Goal: Information Seeking & Learning: Learn about a topic

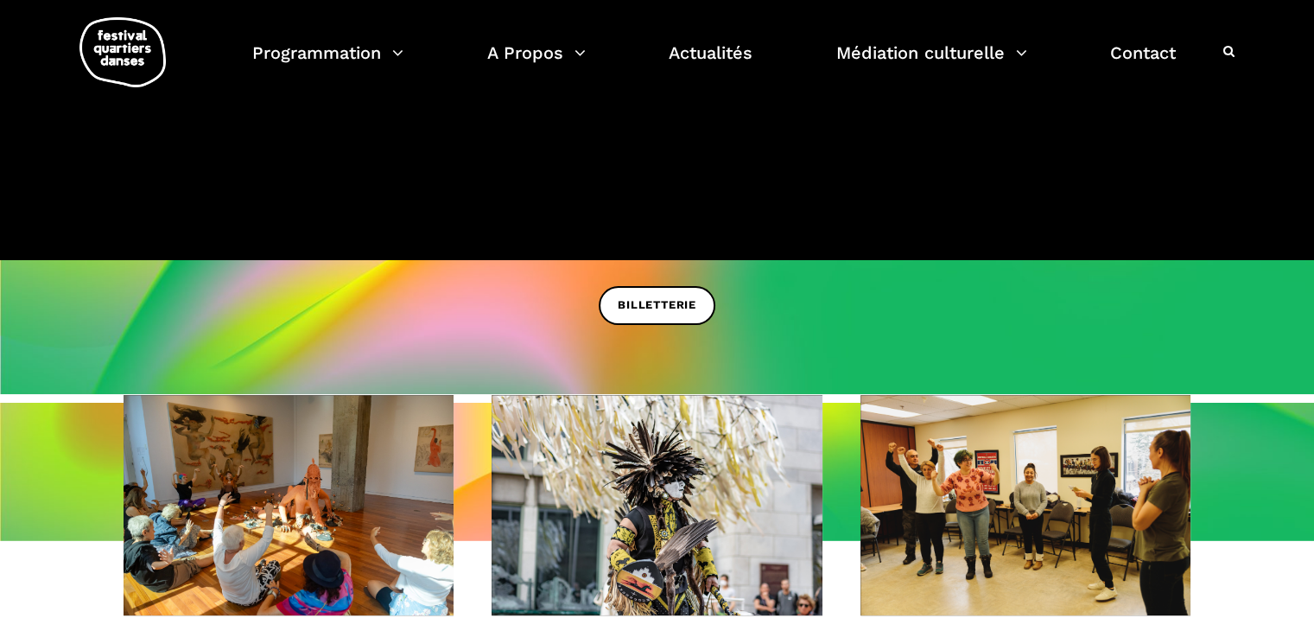
scroll to position [173, 0]
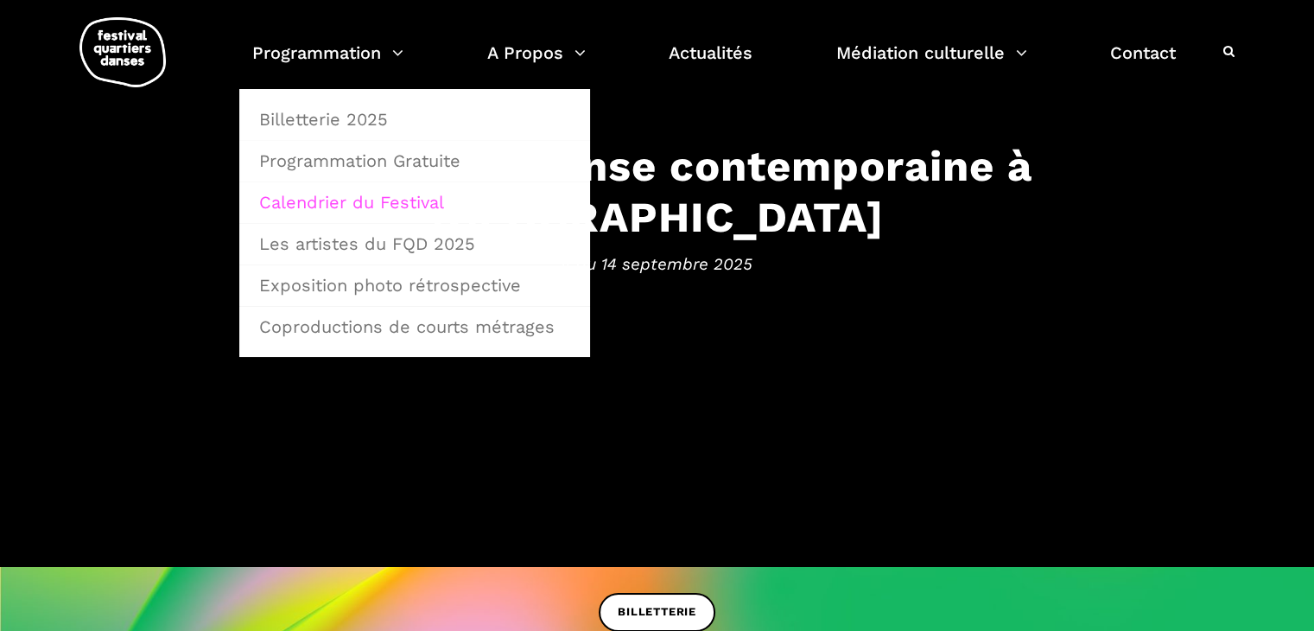
click at [353, 196] on link "Calendrier du Festival" at bounding box center [415, 202] width 332 height 40
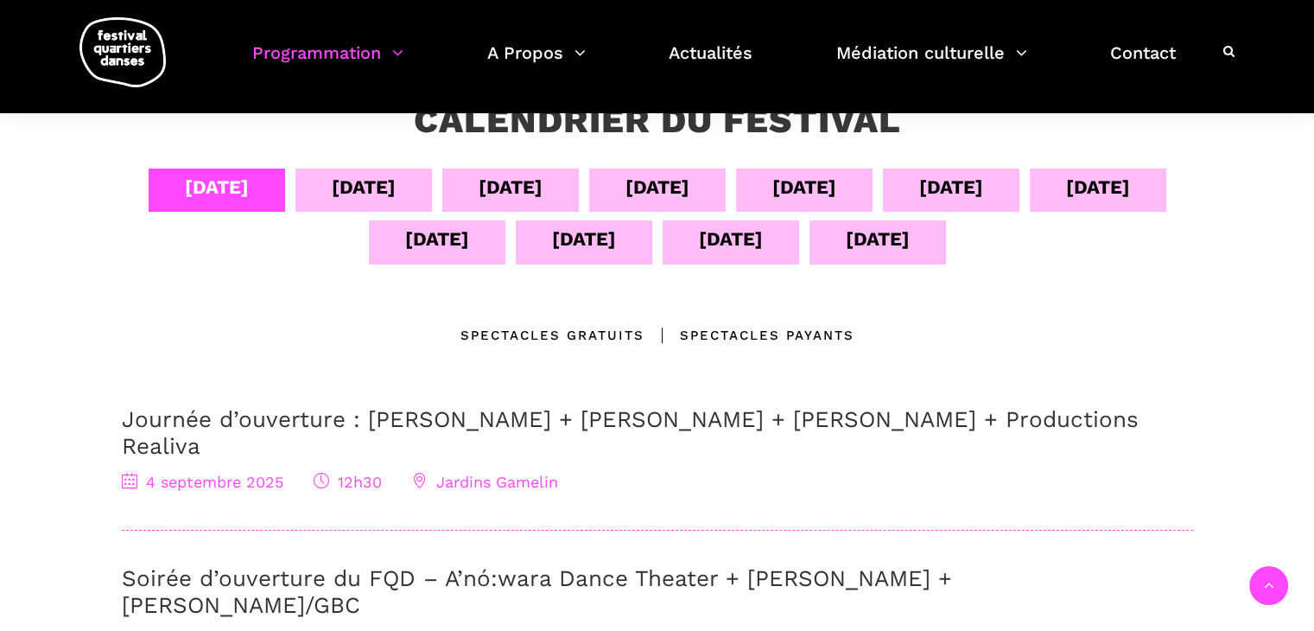
scroll to position [147, 0]
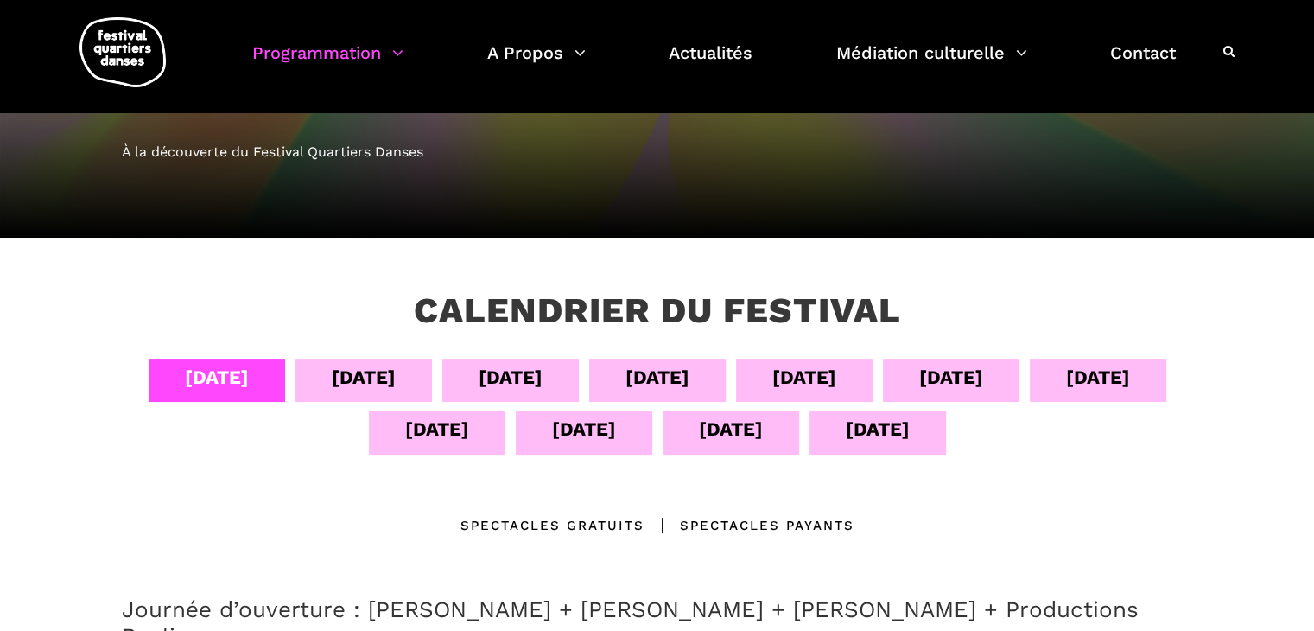
click at [928, 375] on div "09 sept" at bounding box center [951, 380] width 137 height 43
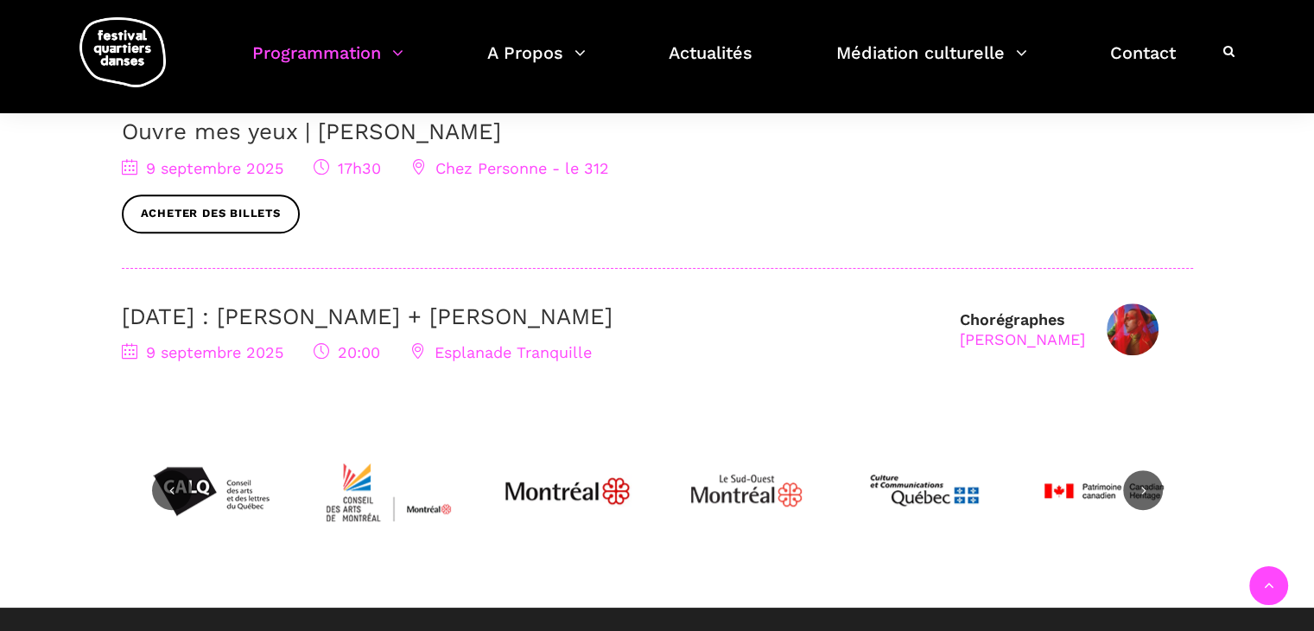
scroll to position [838, 0]
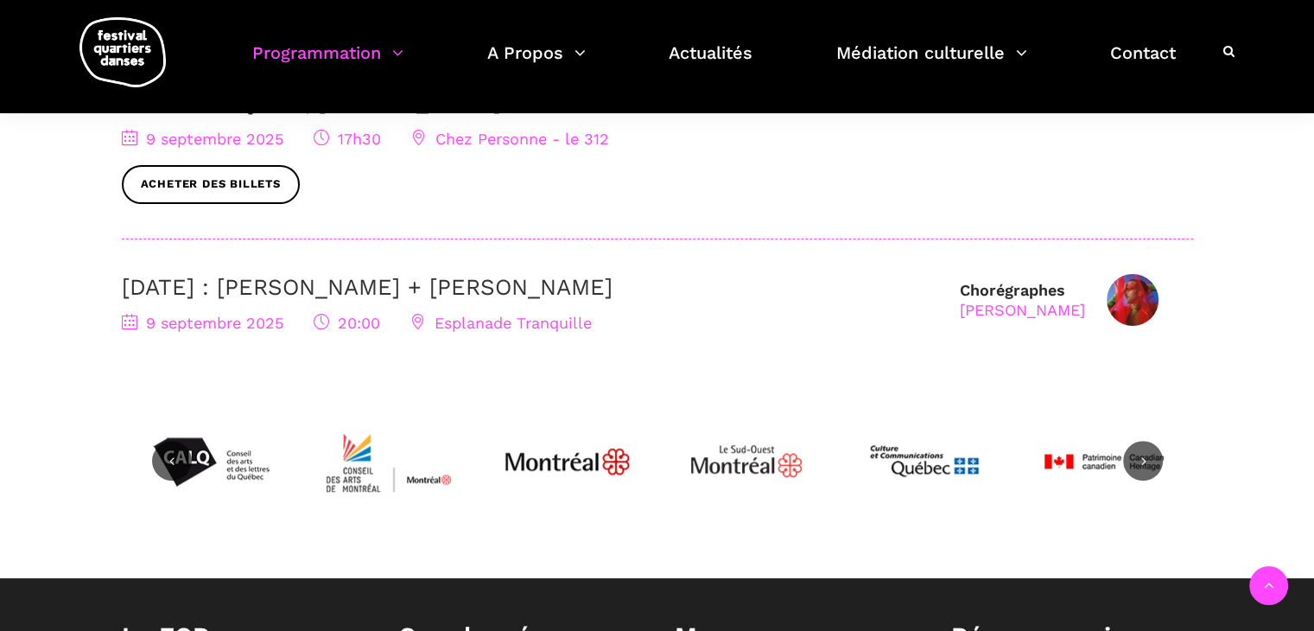
click at [297, 283] on link "9 septembre : Nicholas Bellefleur + Linus Jansner" at bounding box center [367, 287] width 491 height 26
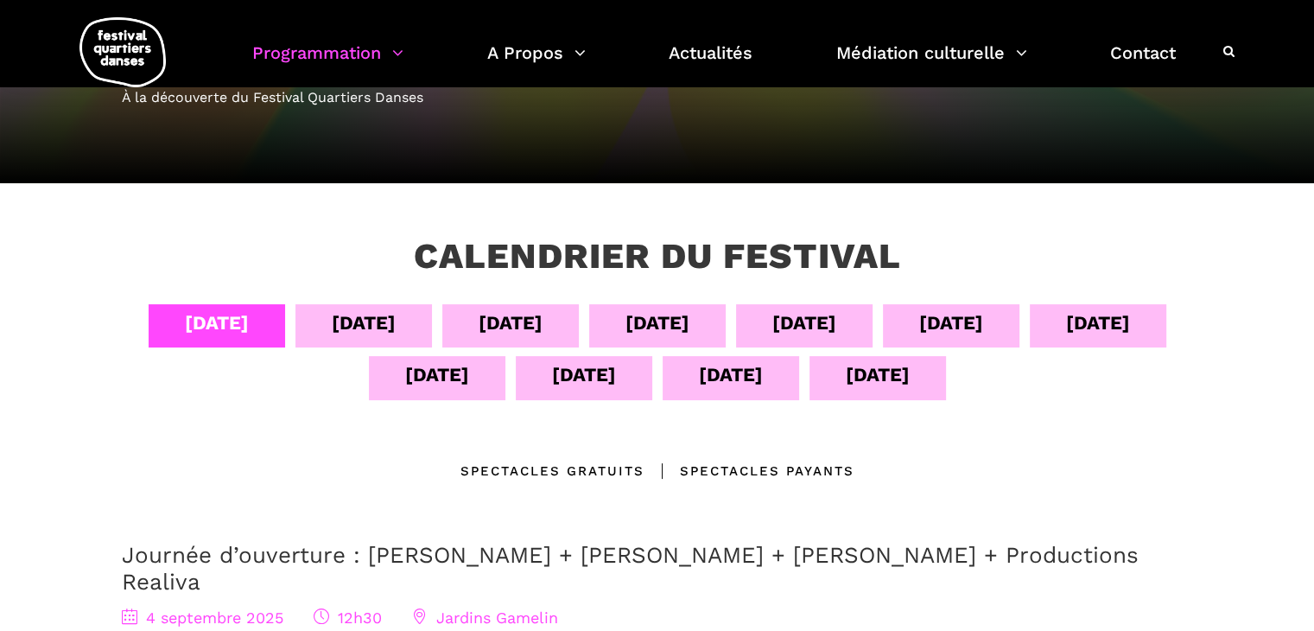
scroll to position [60, 0]
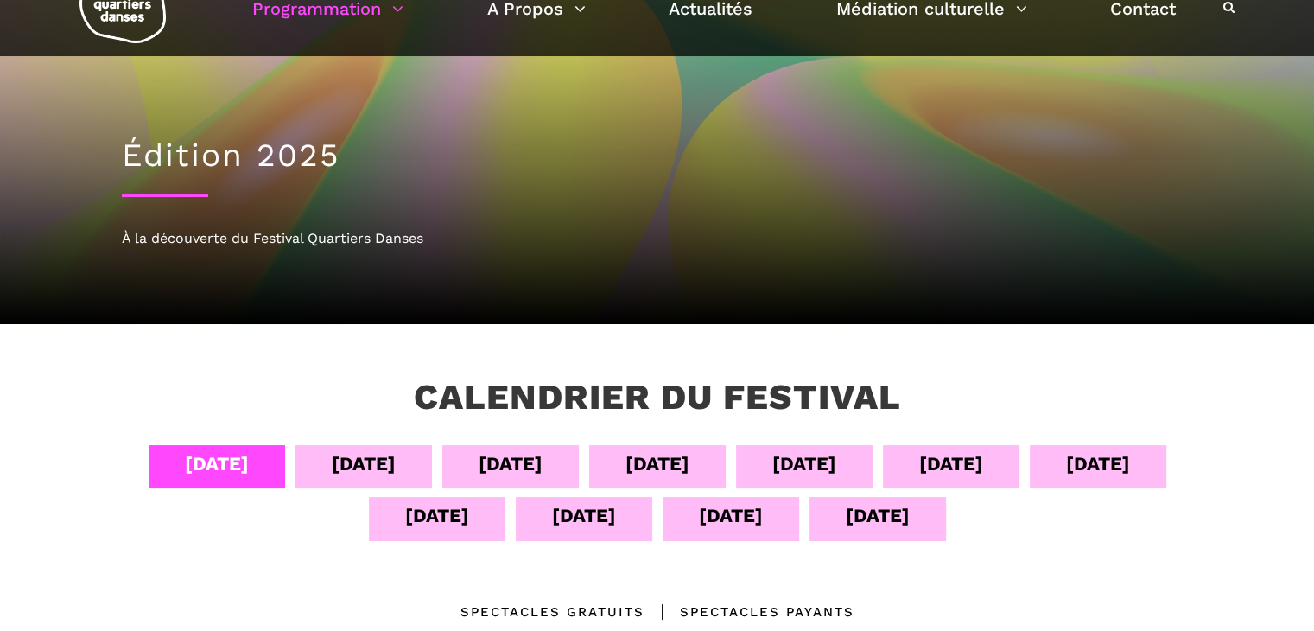
click at [1127, 462] on div "10 sept" at bounding box center [1098, 463] width 64 height 30
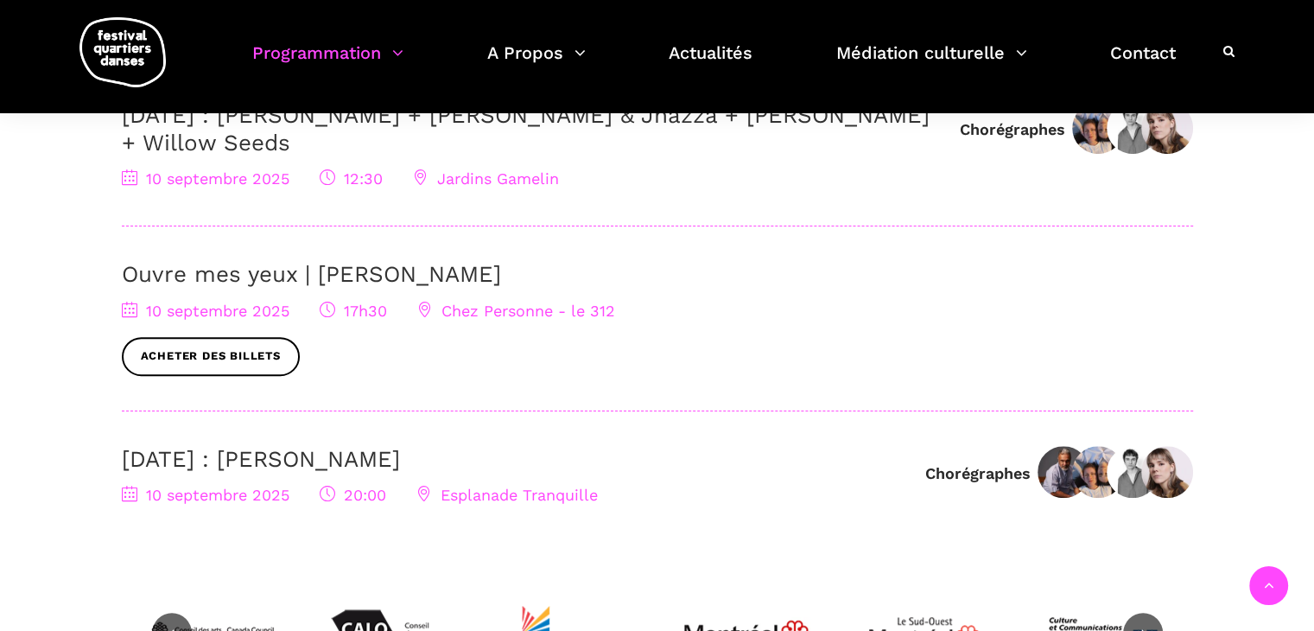
scroll to position [925, 0]
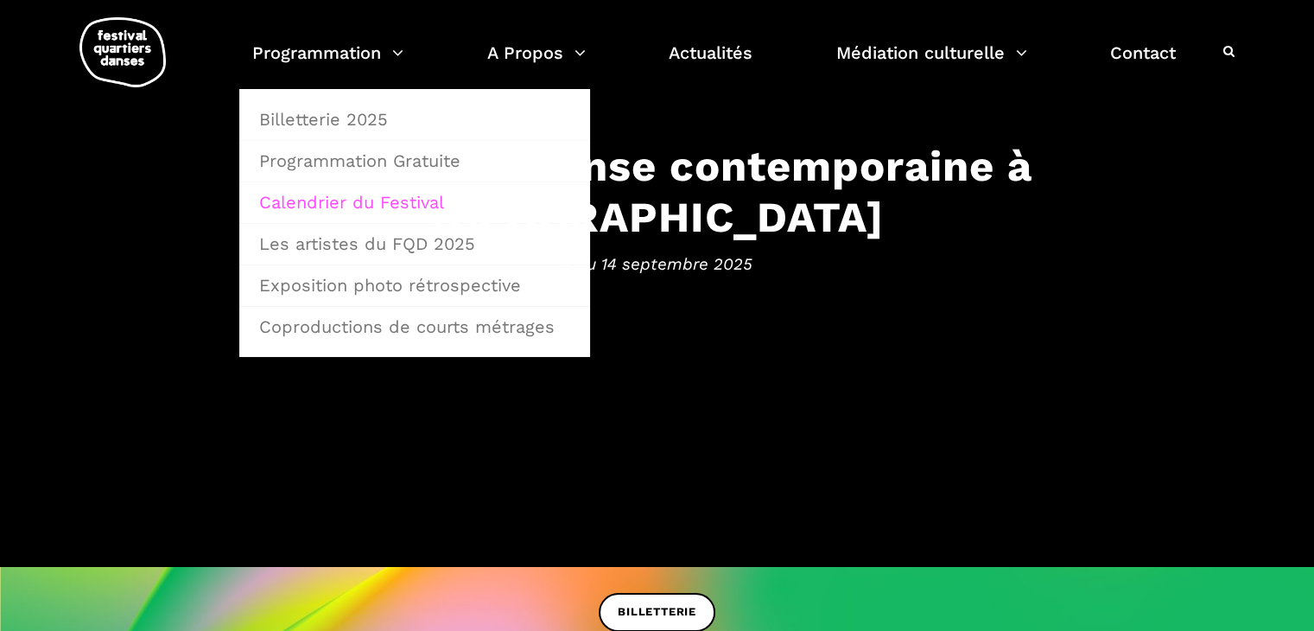
click at [374, 200] on link "Calendrier du Festival" at bounding box center [415, 202] width 332 height 40
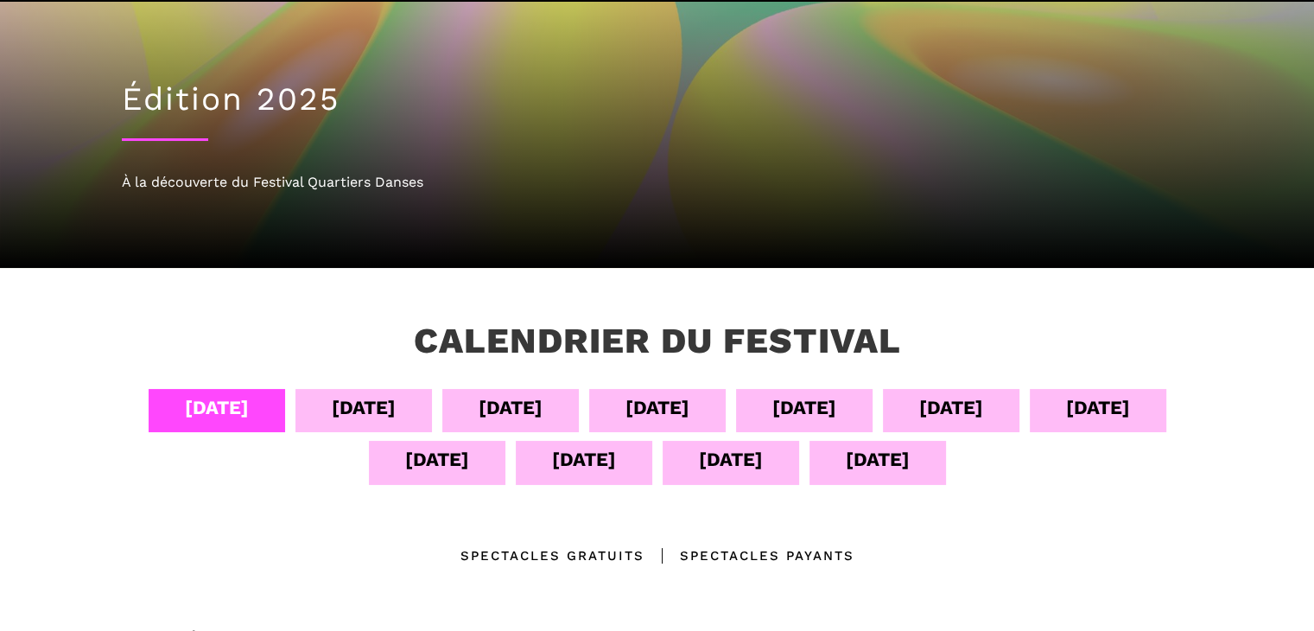
scroll to position [259, 0]
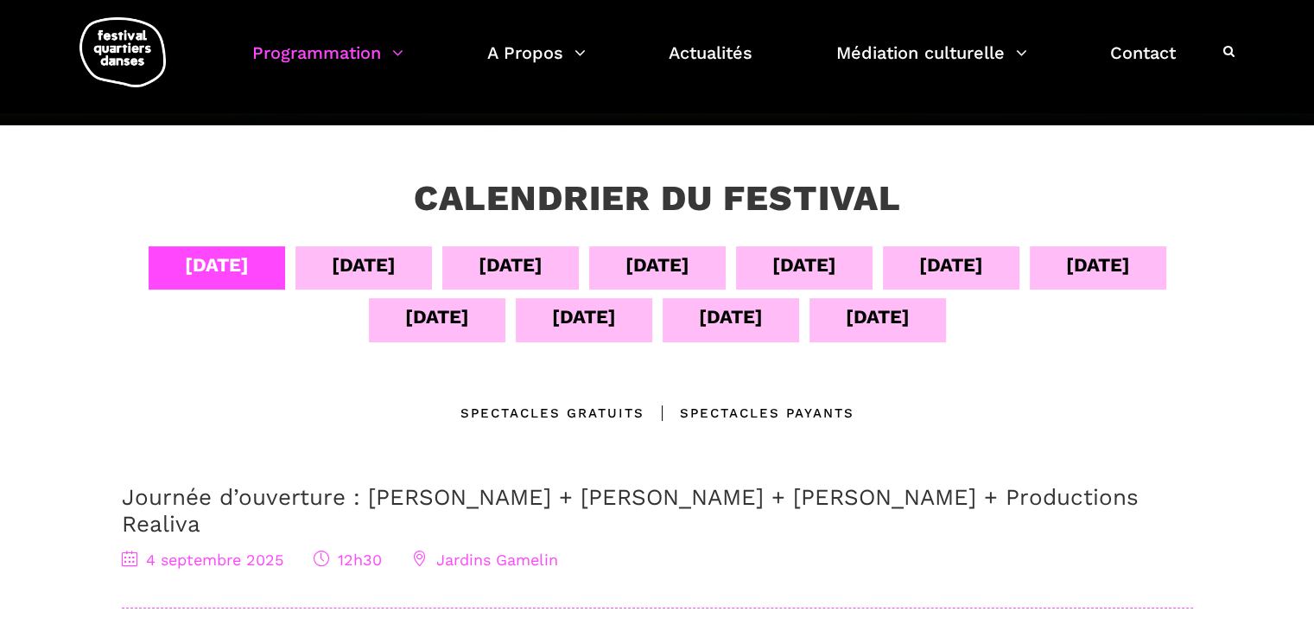
click at [435, 316] on div "[DATE]" at bounding box center [437, 317] width 64 height 30
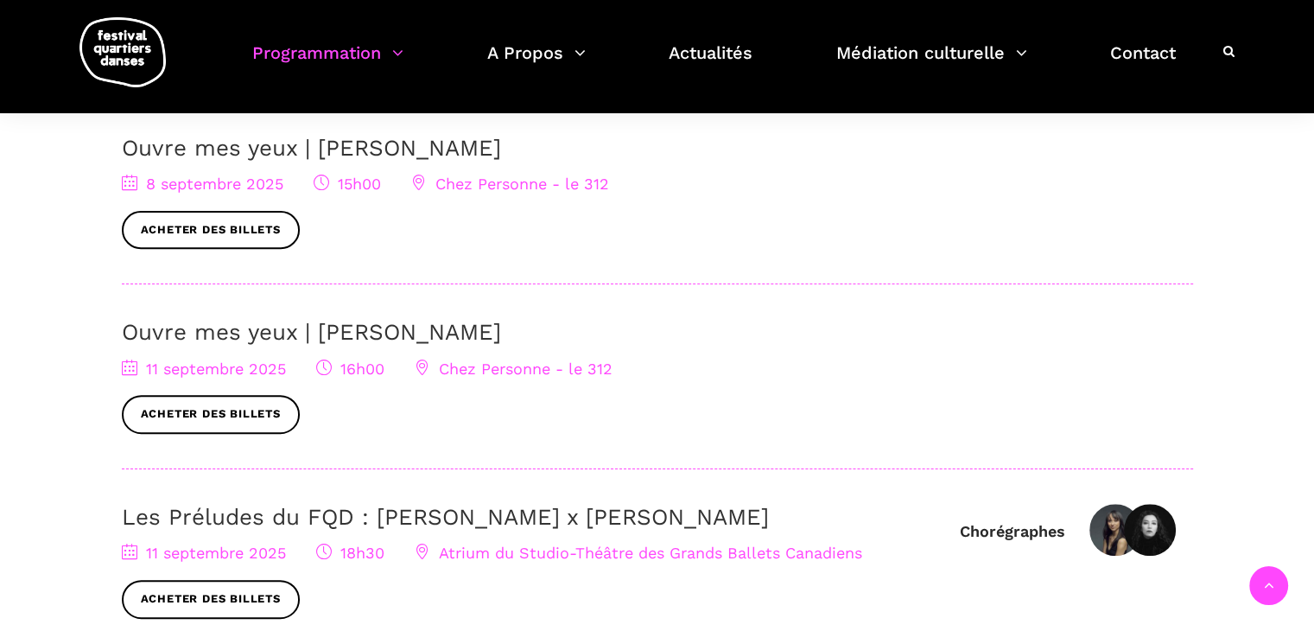
scroll to position [778, 0]
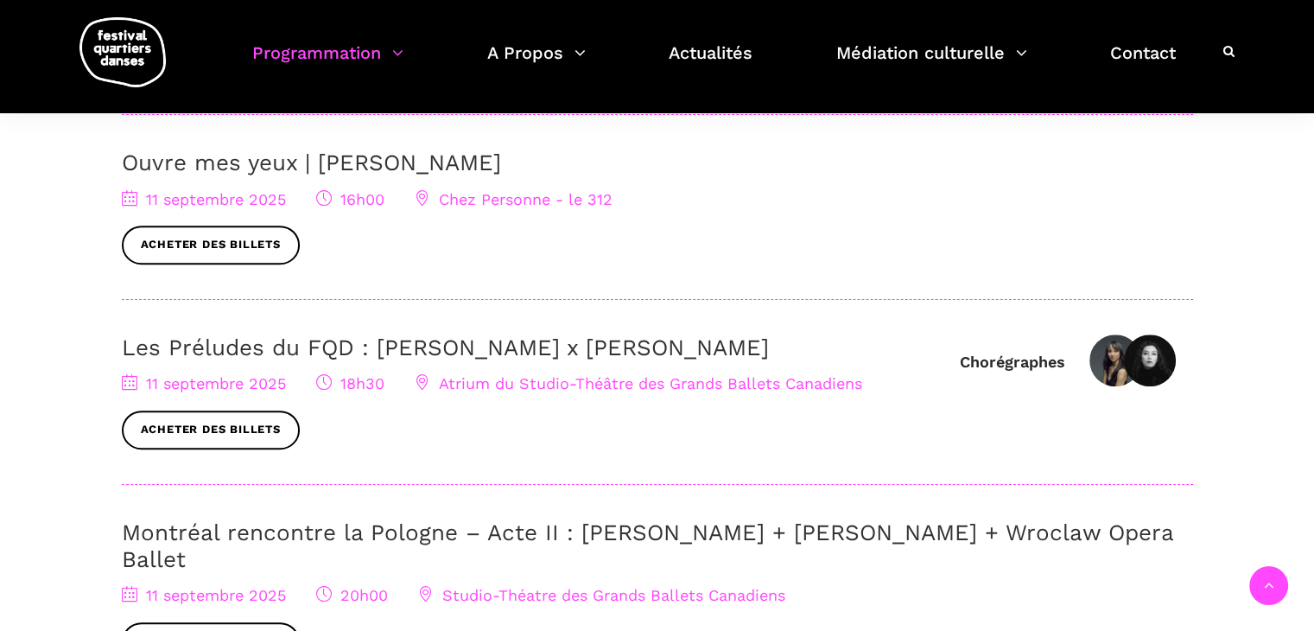
click at [672, 343] on link "Les Préludes du FQD : [PERSON_NAME] x [PERSON_NAME]" at bounding box center [445, 347] width 647 height 26
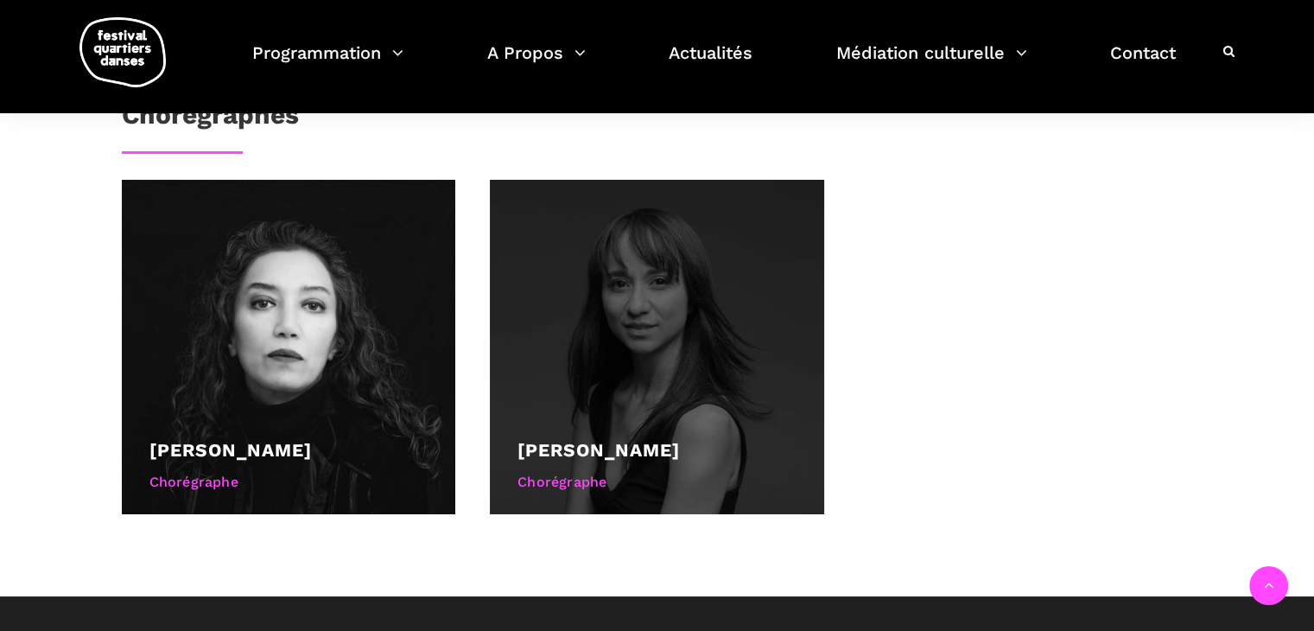
scroll to position [1037, 0]
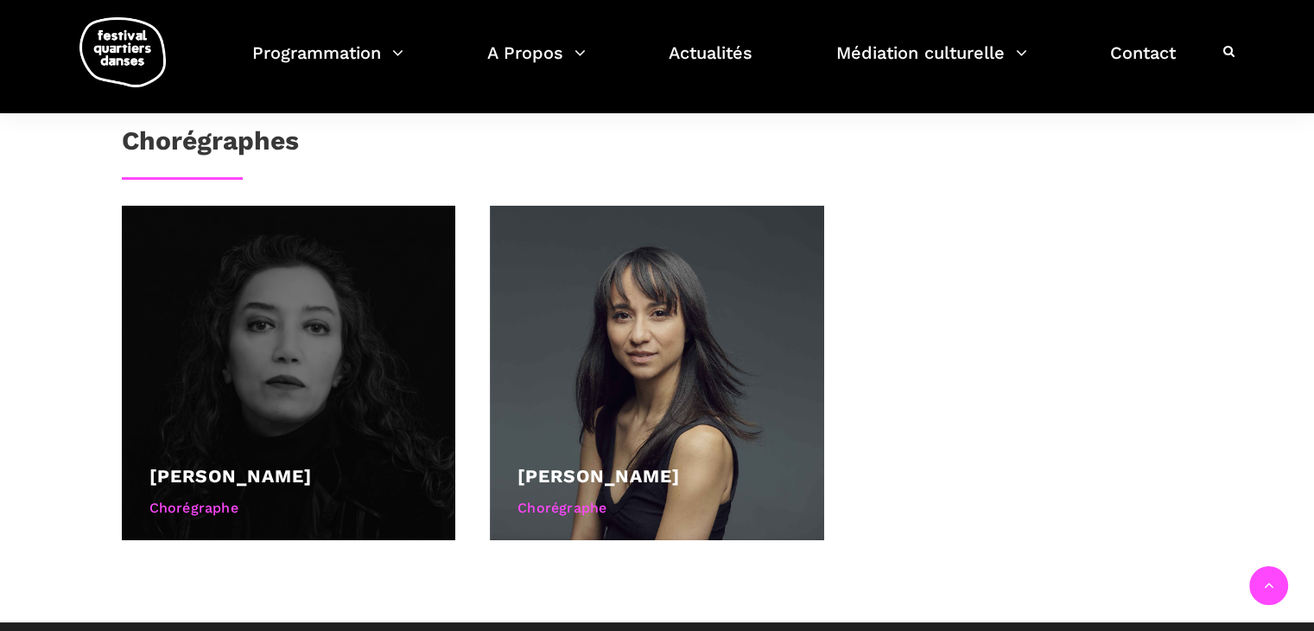
click at [384, 404] on div at bounding box center [289, 373] width 334 height 334
click at [316, 364] on div at bounding box center [289, 373] width 334 height 334
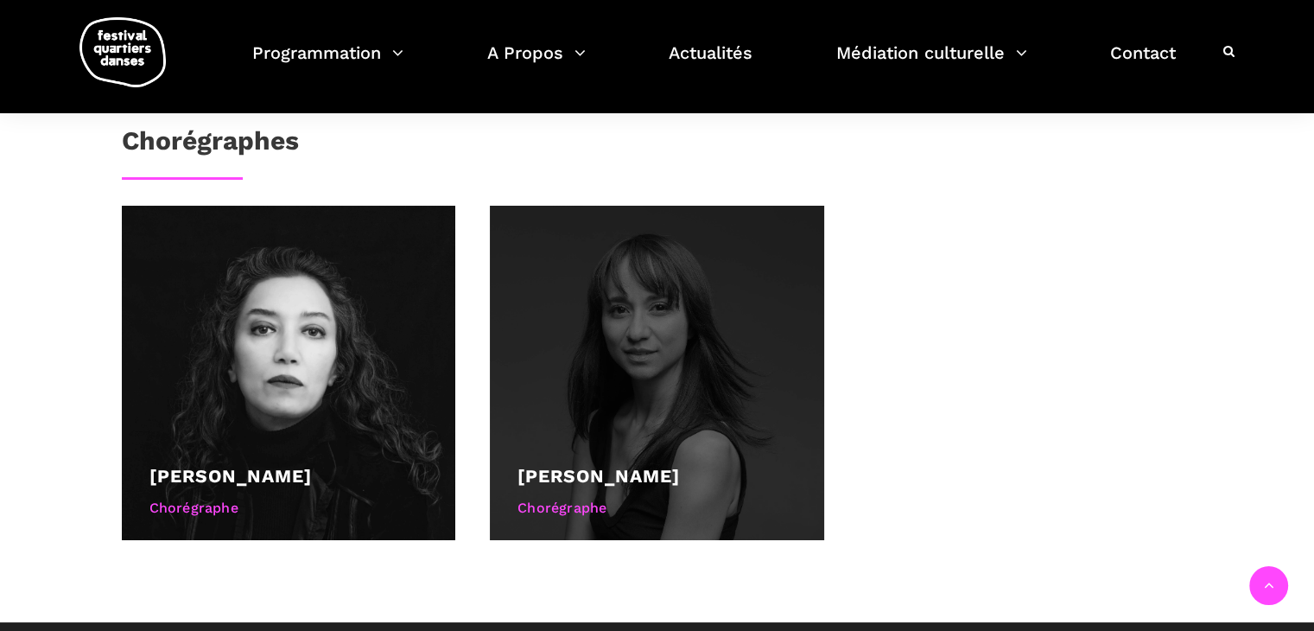
click at [651, 353] on div at bounding box center [657, 373] width 334 height 334
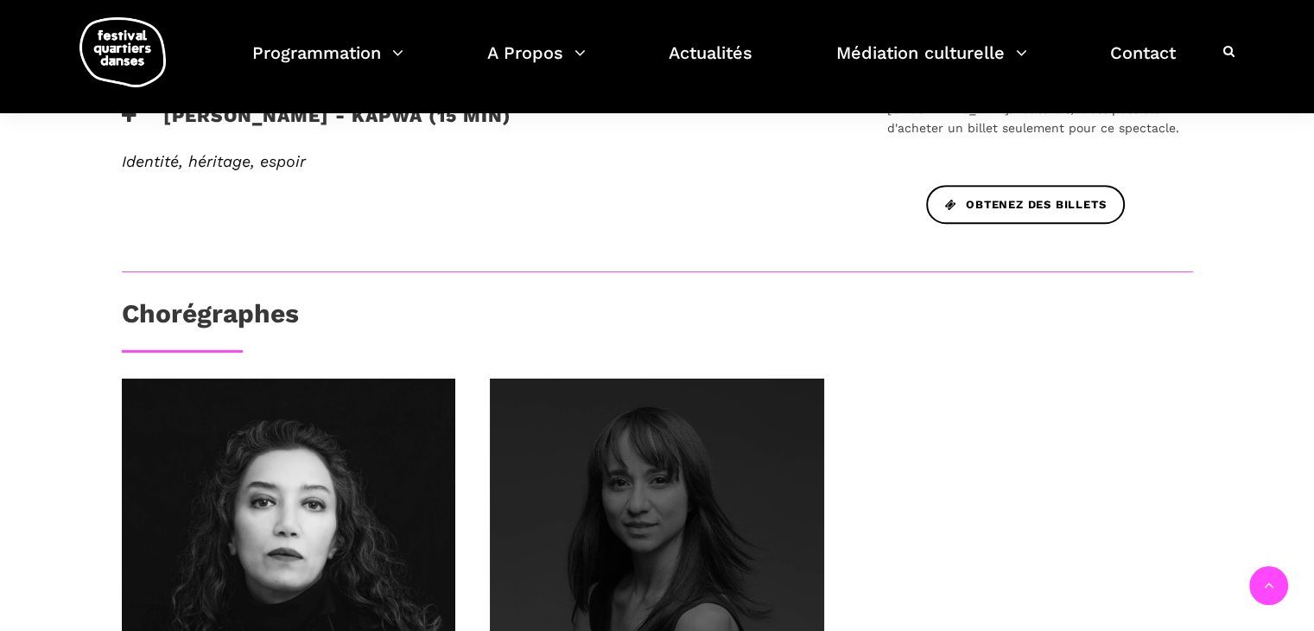
scroll to position [432, 0]
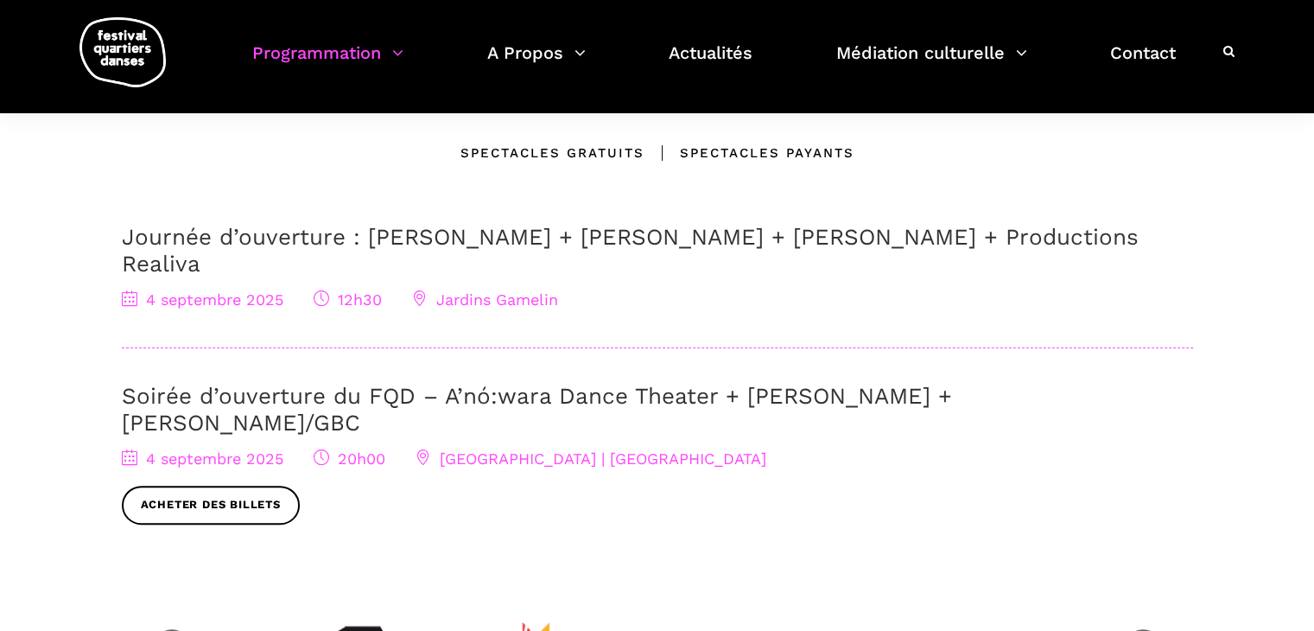
scroll to position [259, 0]
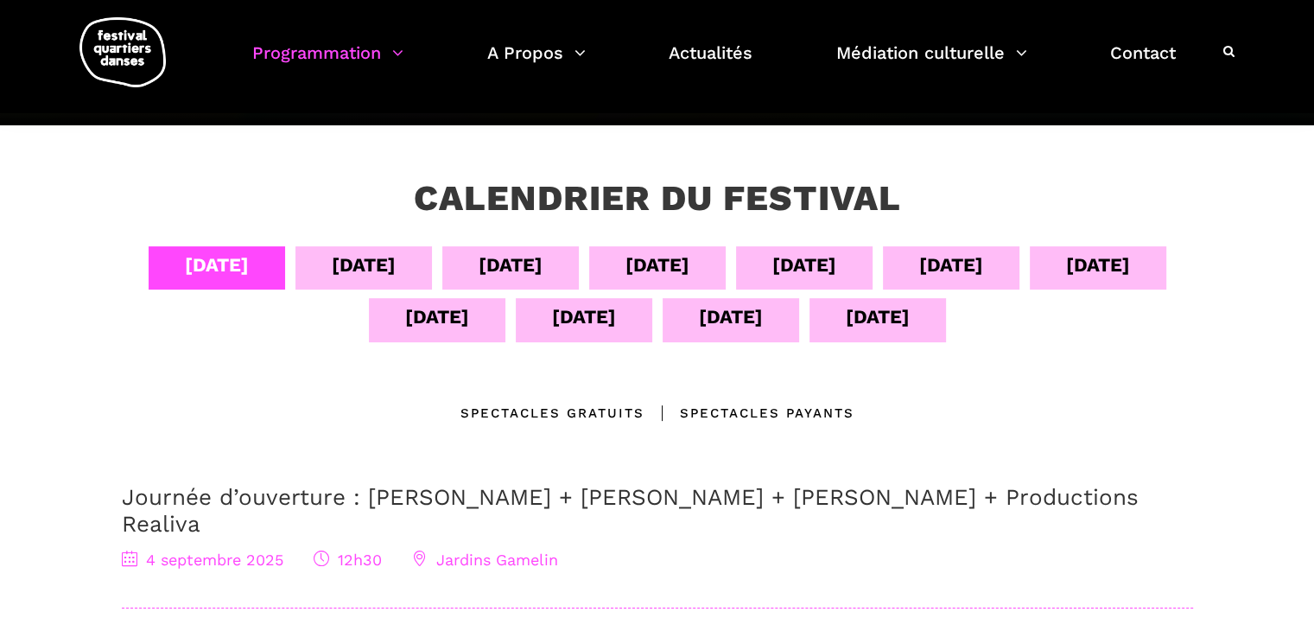
click at [605, 319] on div "[DATE]" at bounding box center [584, 317] width 64 height 30
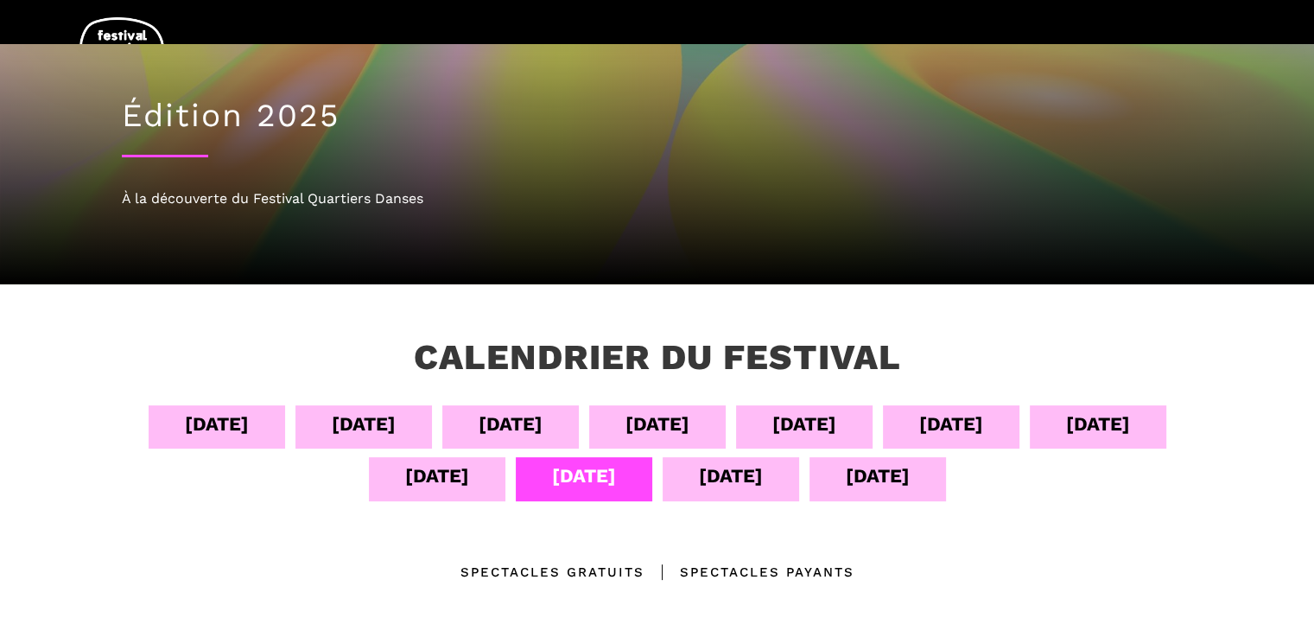
scroll to position [86, 0]
